Goal: Transaction & Acquisition: Subscribe to service/newsletter

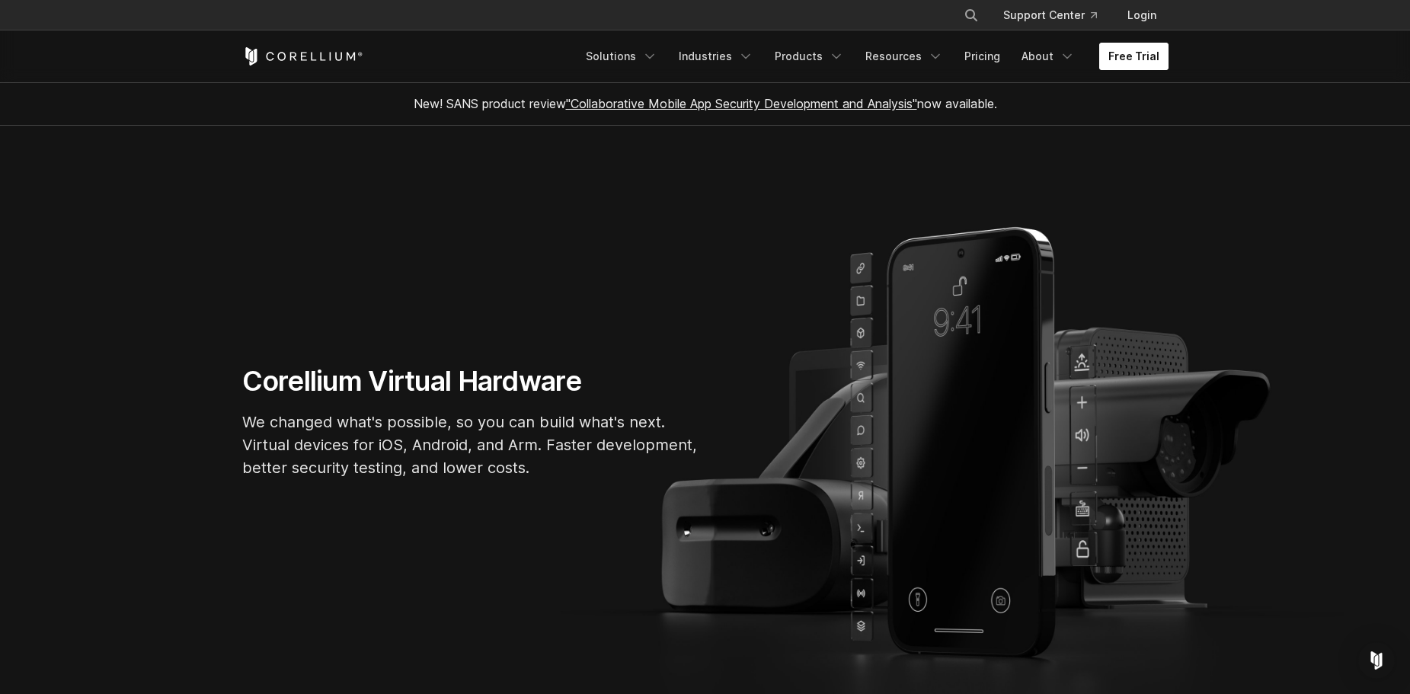
click at [1131, 54] on link "Free Trial" at bounding box center [1133, 56] width 69 height 27
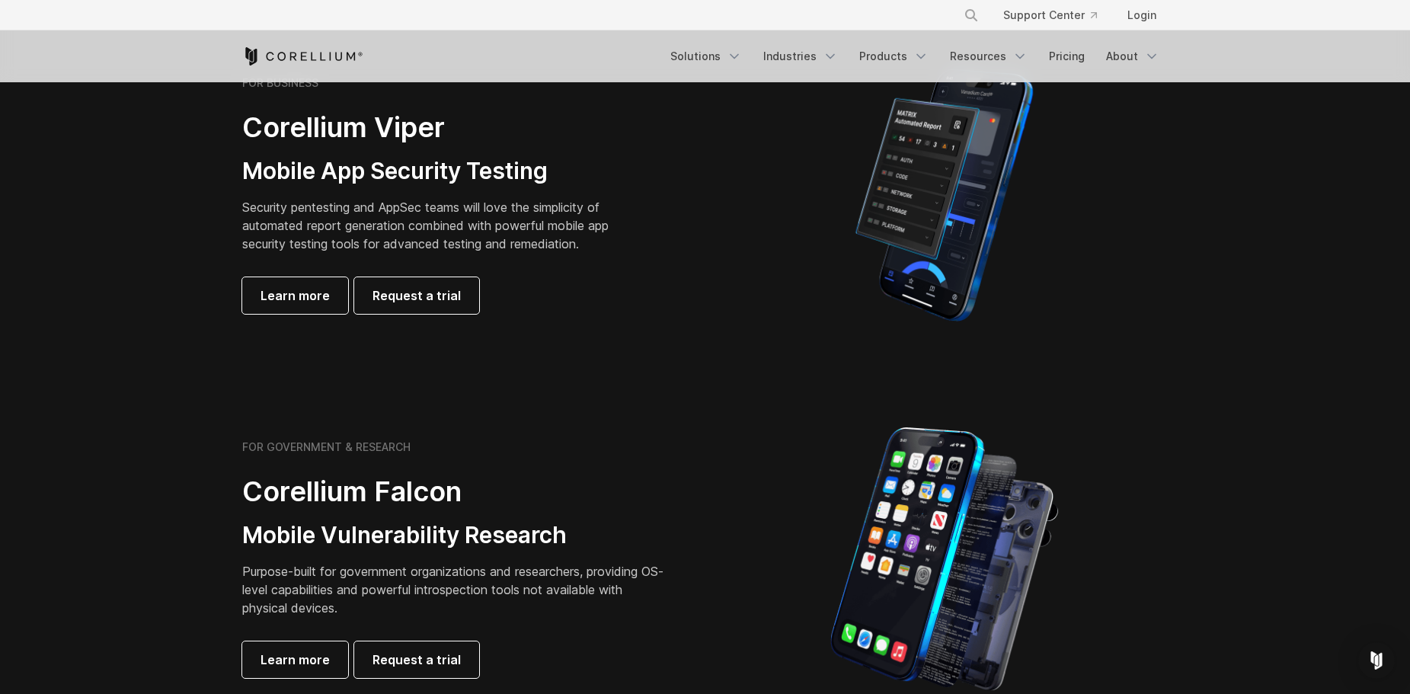
scroll to position [381, 0]
click at [308, 292] on span "Learn more" at bounding box center [295, 295] width 69 height 18
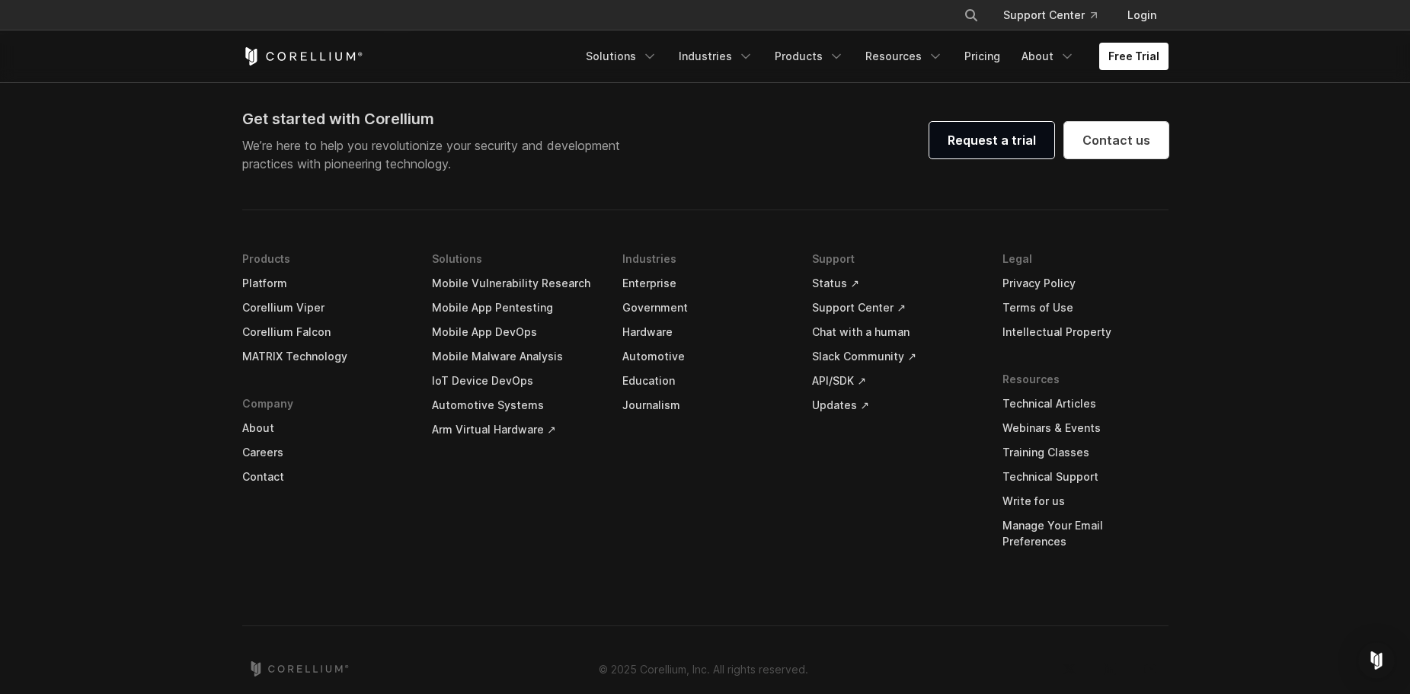
scroll to position [4512, 0]
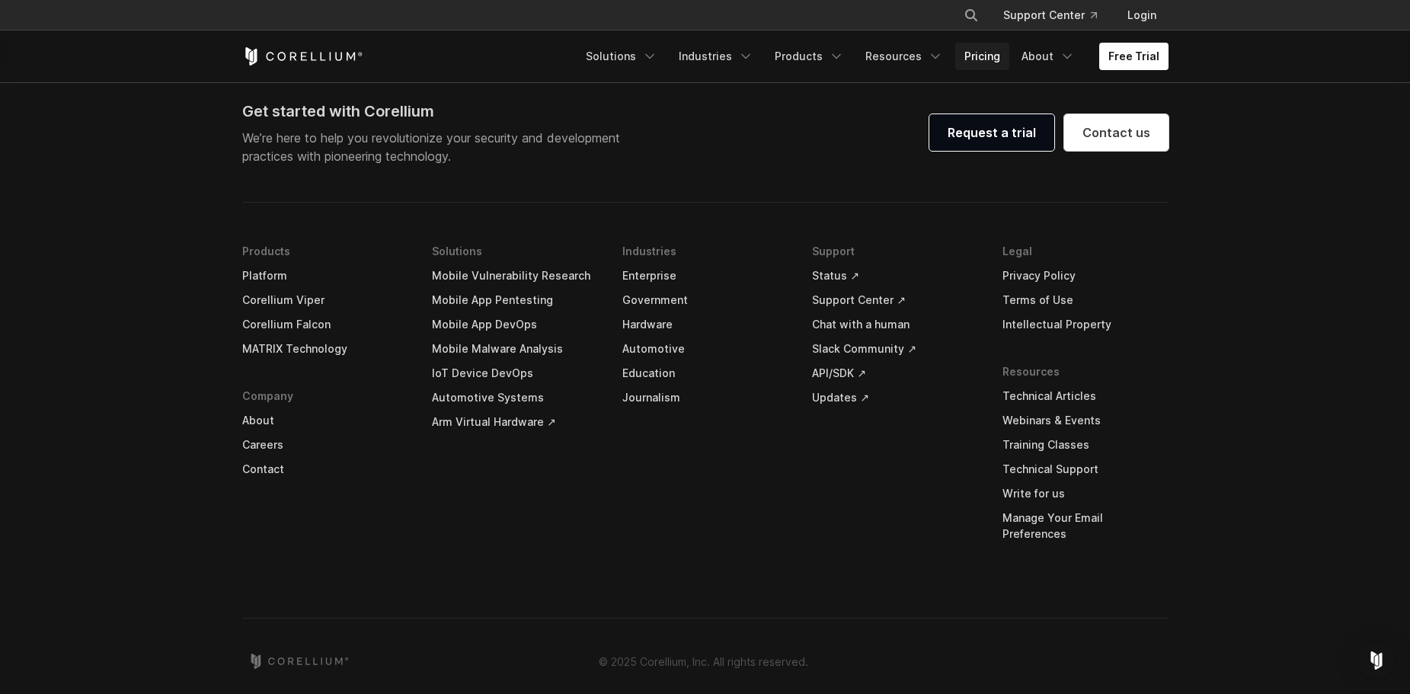
click at [981, 53] on link "Pricing" at bounding box center [982, 56] width 54 height 27
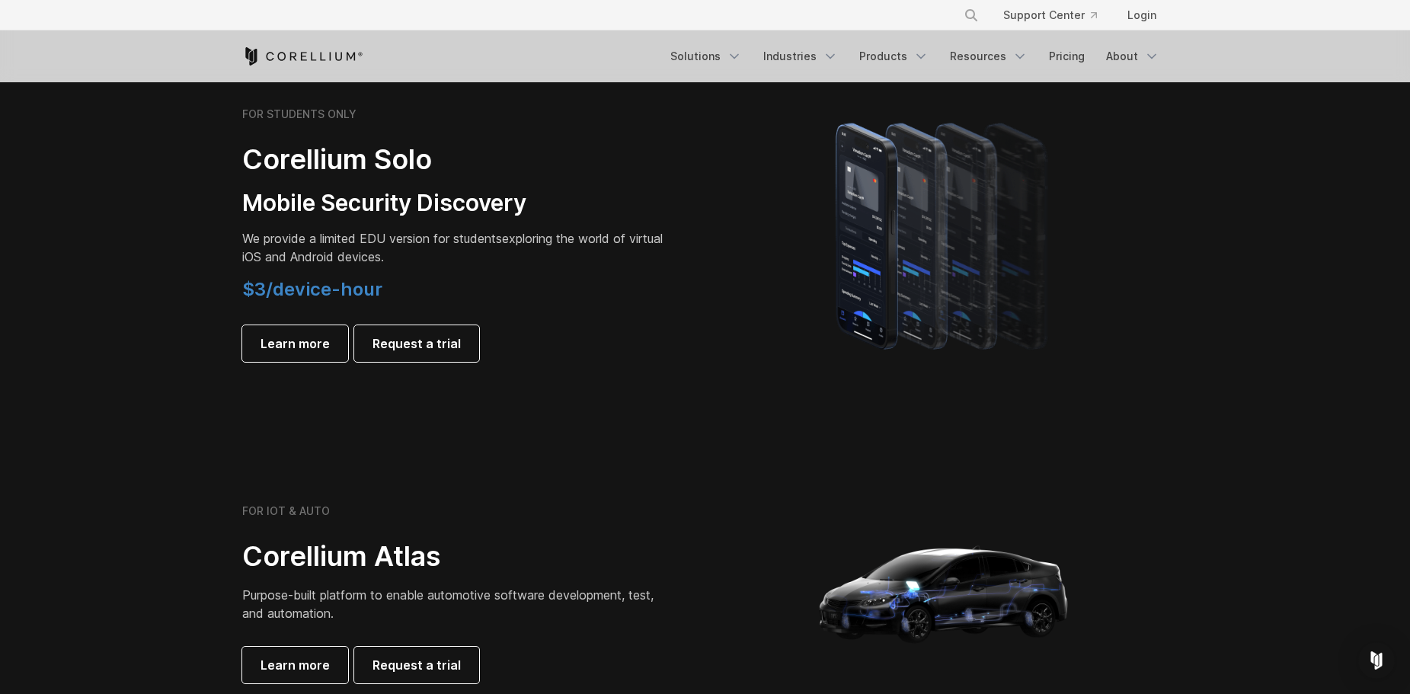
scroll to position [1067, 0]
